Goal: Task Accomplishment & Management: Manage account settings

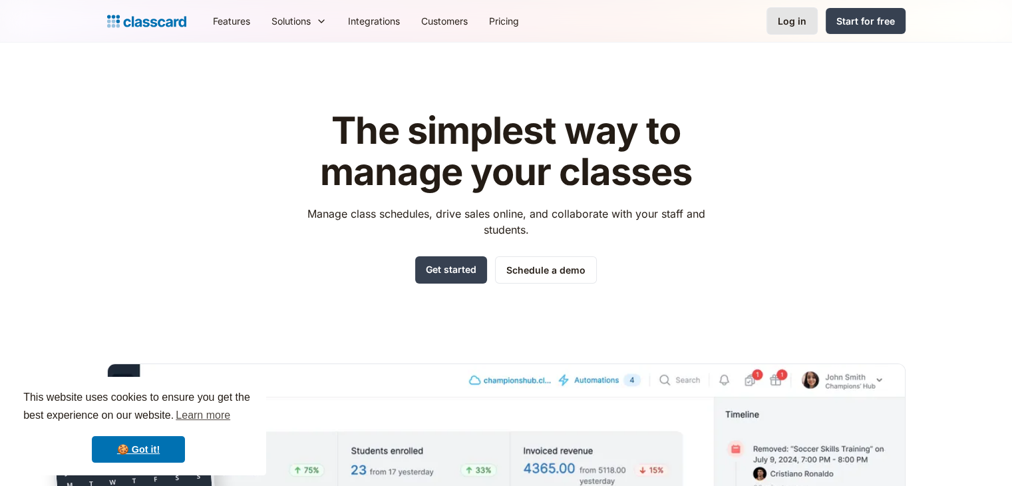
click at [777, 29] on link "Log in" at bounding box center [791, 20] width 51 height 27
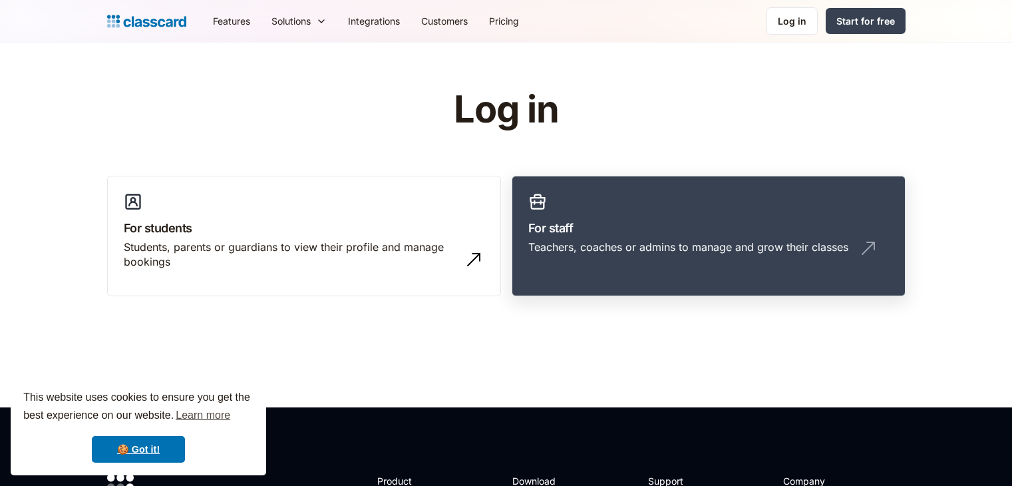
click at [637, 241] on div "Teachers, coaches or admins to manage and grow their classes" at bounding box center [688, 246] width 320 height 15
